Goal: Information Seeking & Learning: Learn about a topic

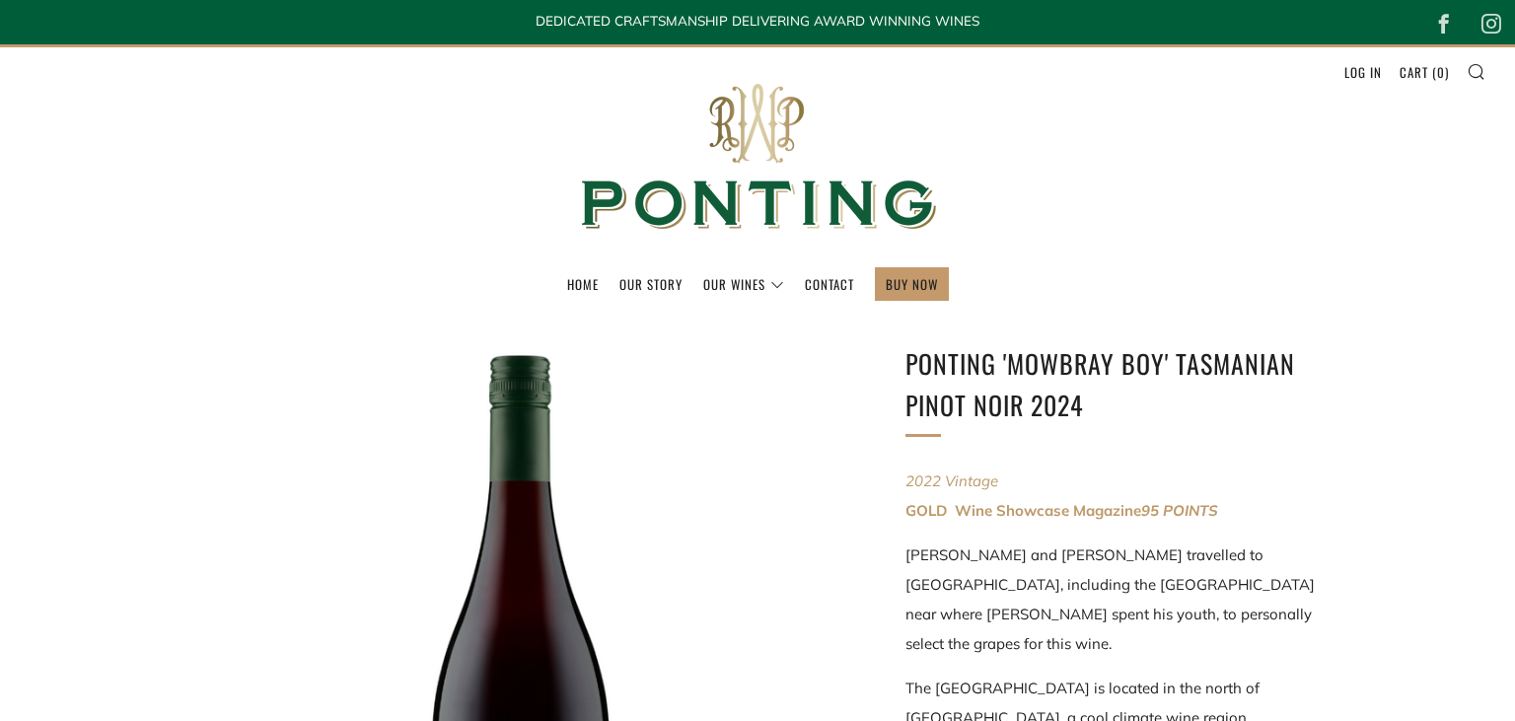
click at [1215, 503] on span "95 POINTS" at bounding box center [1179, 510] width 77 height 19
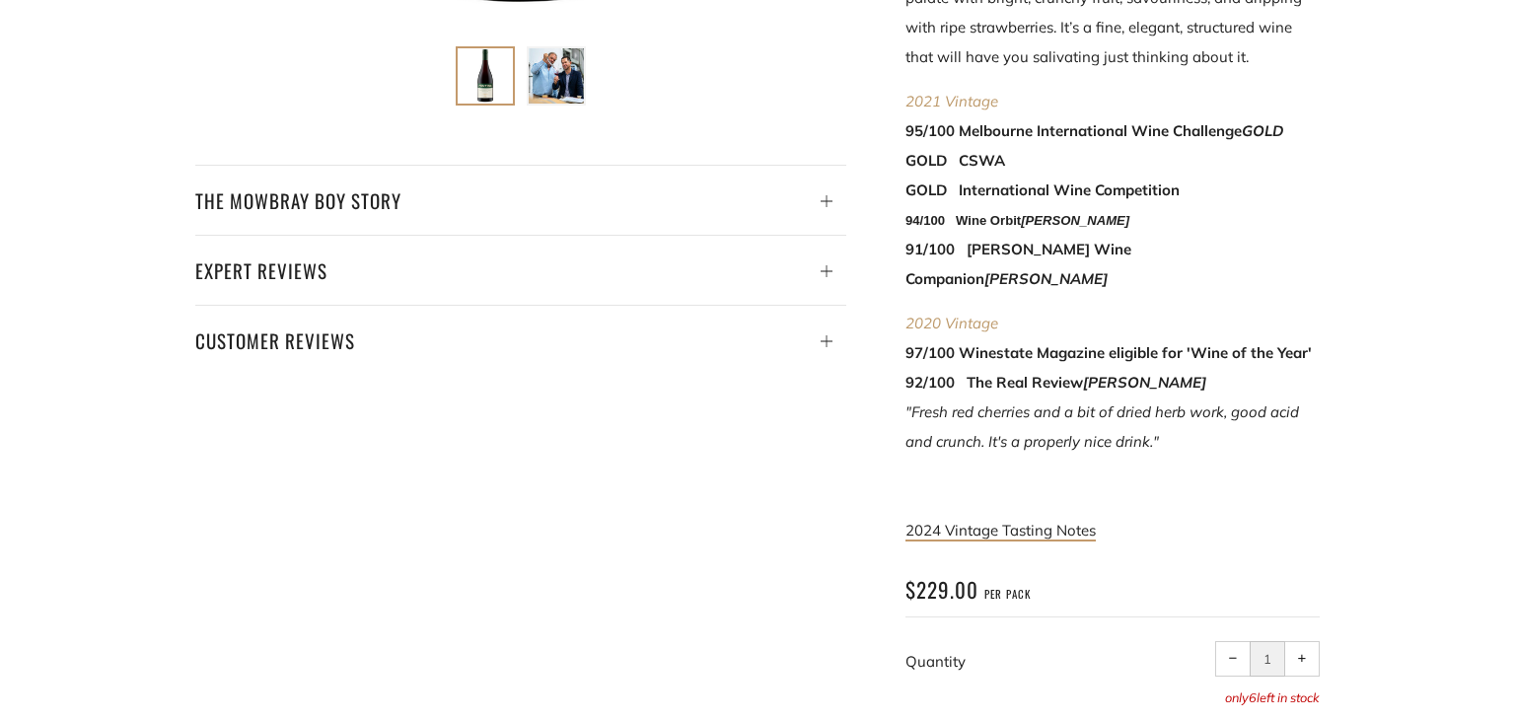
scroll to position [937, 0]
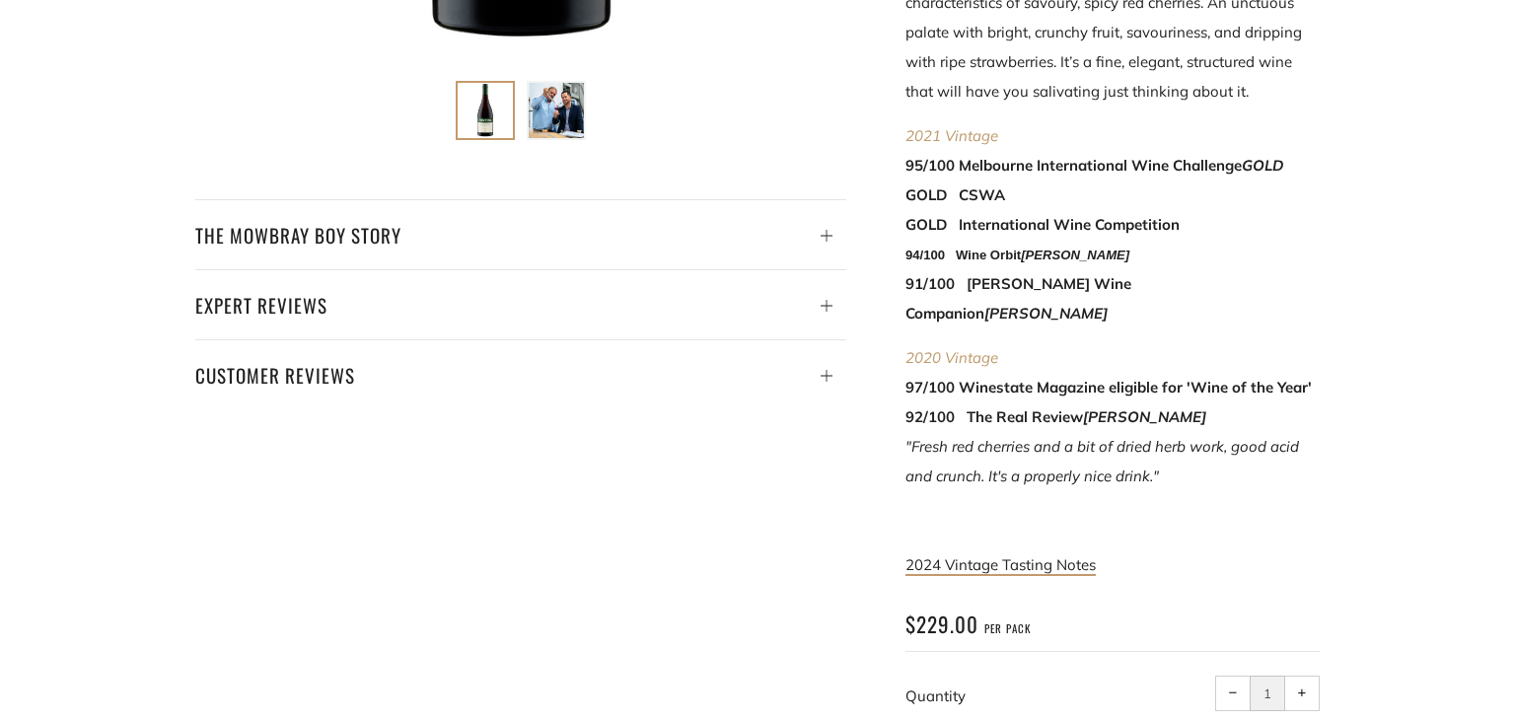
click at [814, 471] on div "Ponting 'Mowbray Boy' Tasmanian Pinot Noir 2024 2022 Vintage GOLD Wine Showcase…" at bounding box center [727, 116] width 1183 height 1420
click at [1000, 555] on span "2024 Vintage Tasting Notes" at bounding box center [1000, 564] width 190 height 19
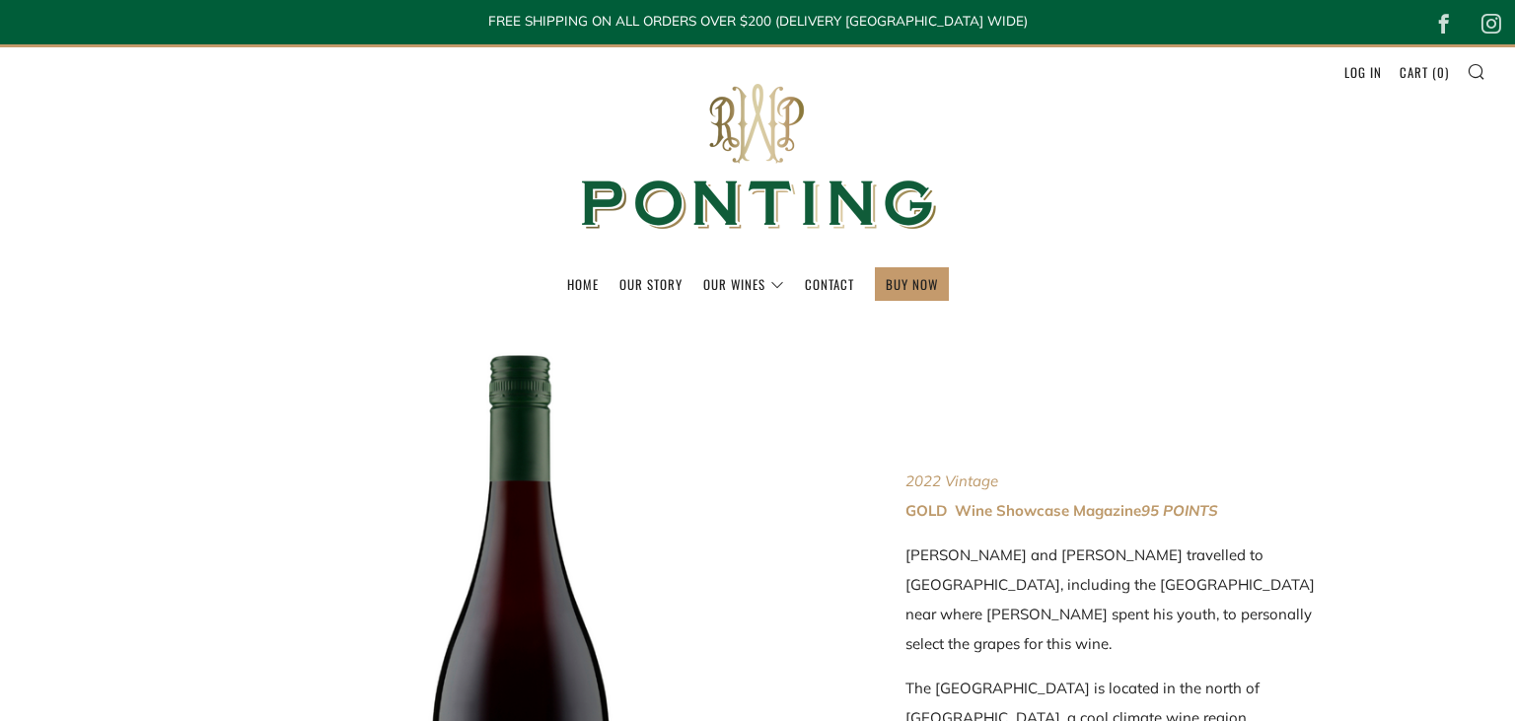
scroll to position [937, 0]
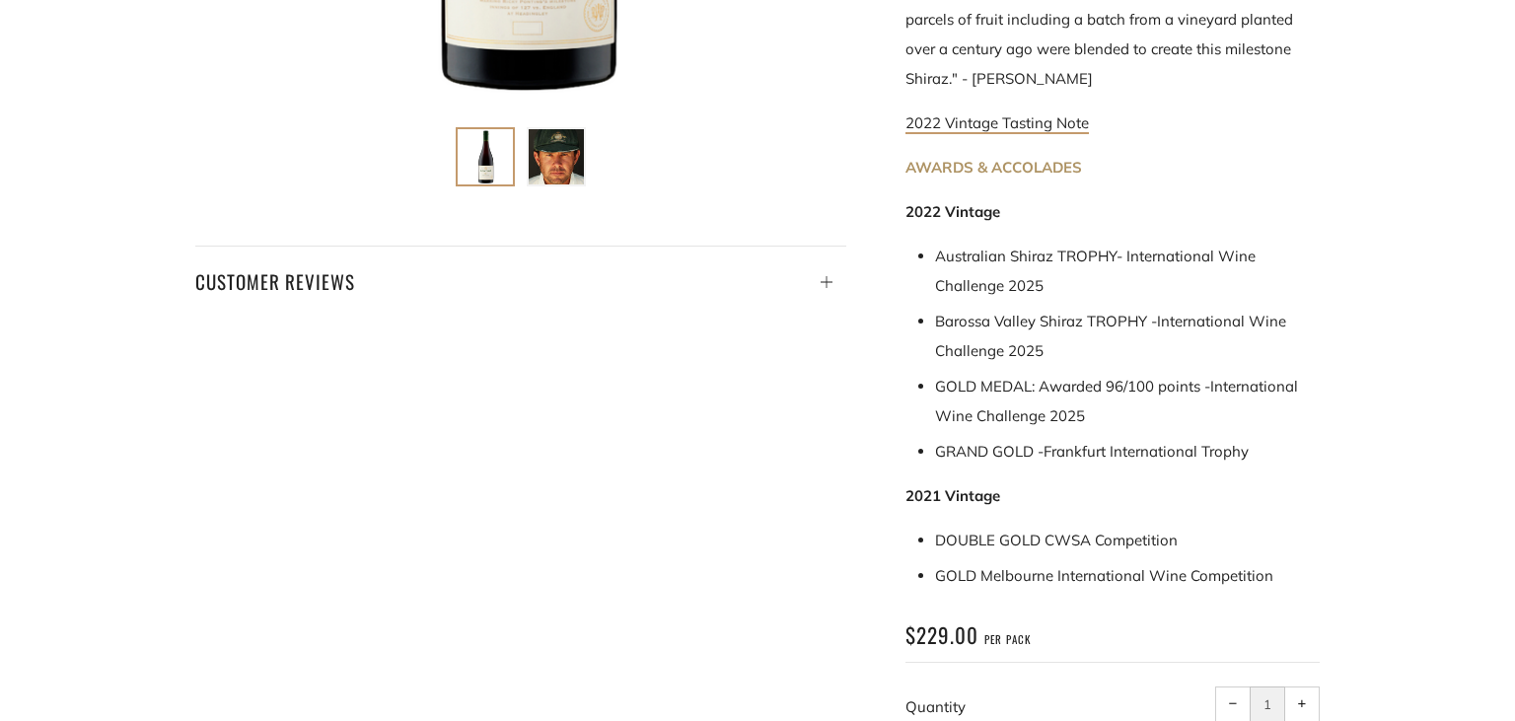
scroll to position [849, 0]
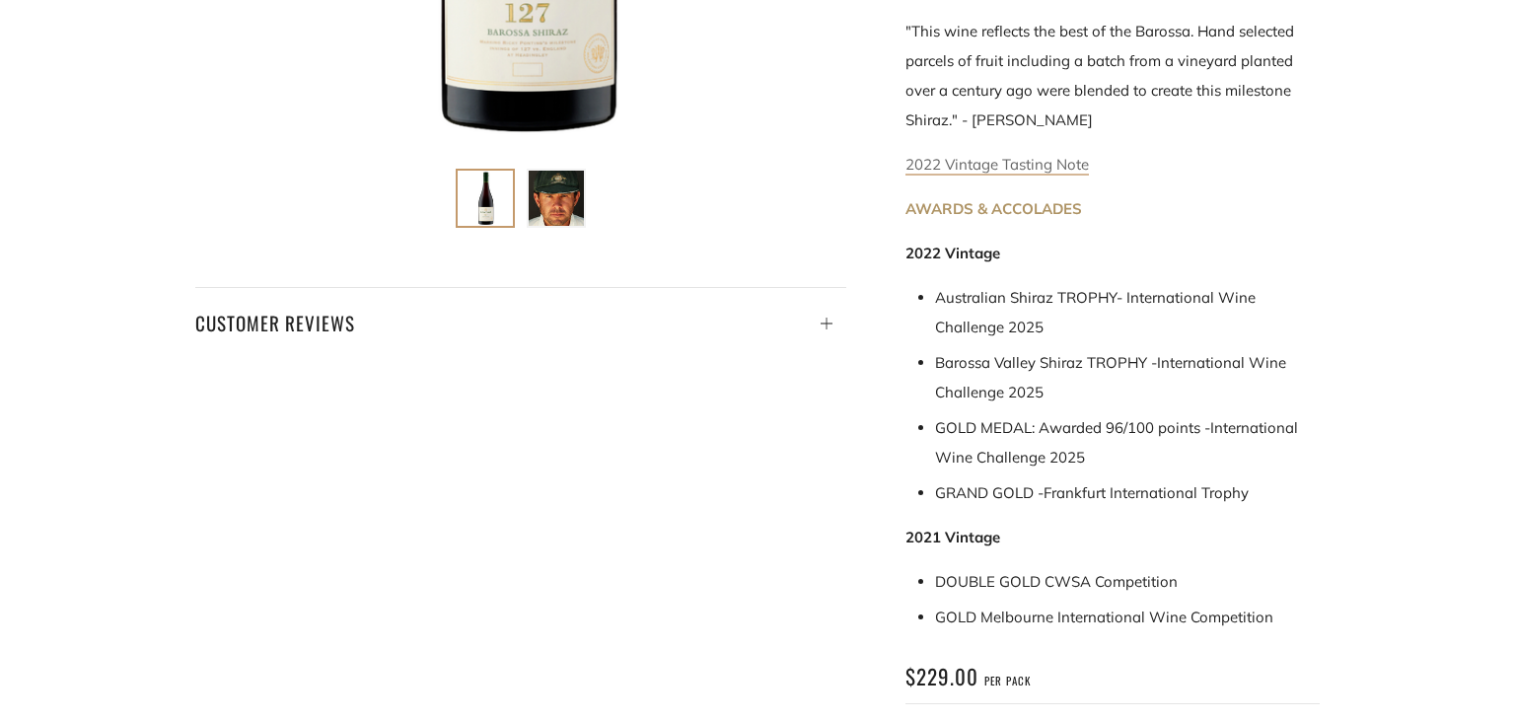
click at [926, 155] on link "2022 Vintage Tasting Note" at bounding box center [996, 165] width 183 height 21
